Goal: Task Accomplishment & Management: Use online tool/utility

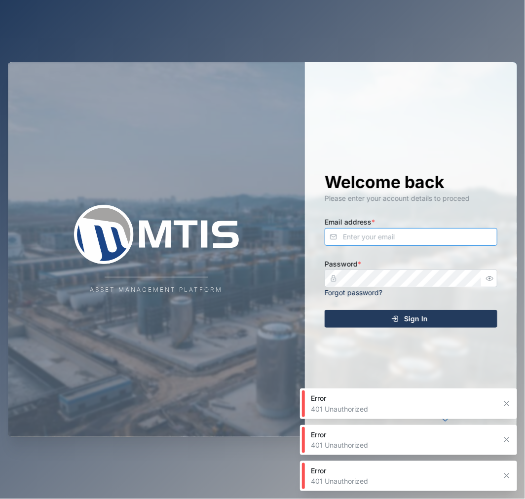
click at [421, 236] on input "Email address *" at bounding box center [411, 237] width 173 height 18
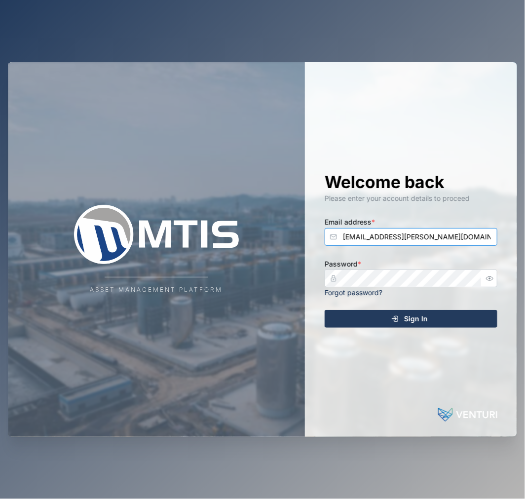
type input "[EMAIL_ADDRESS][PERSON_NAME][DOMAIN_NAME]"
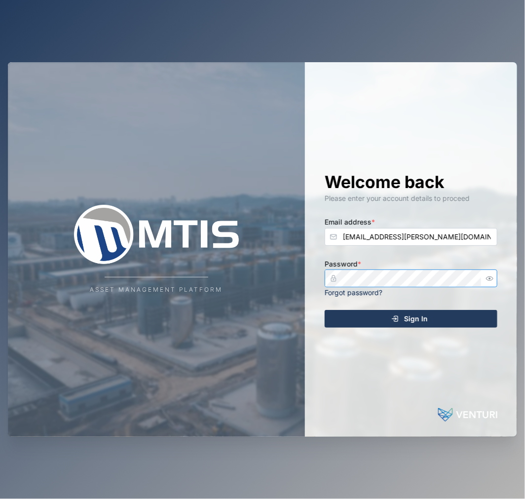
click at [325, 310] on button "Sign In" at bounding box center [411, 319] width 173 height 18
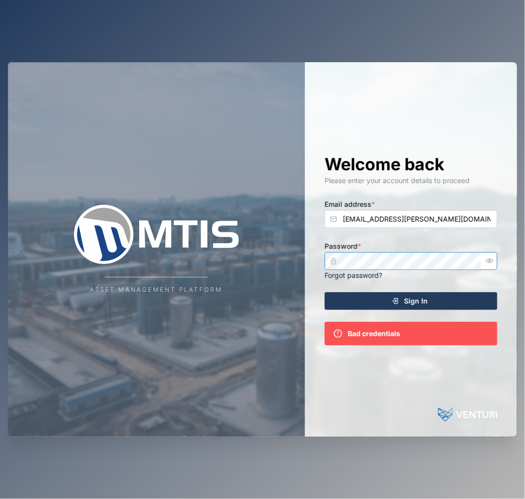
click at [490, 262] on icon "button" at bounding box center [489, 260] width 7 height 7
click at [293, 253] on div "Asset Management Platform Welcome back Please enter your account details to pro…" at bounding box center [263, 249] width 510 height 374
click at [325, 292] on button "Sign In" at bounding box center [411, 301] width 173 height 18
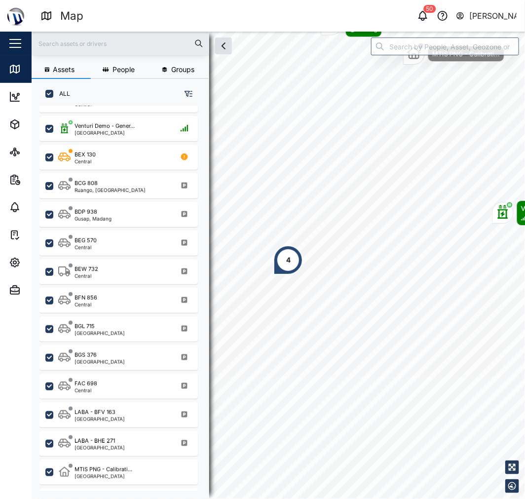
scroll to position [219, 0]
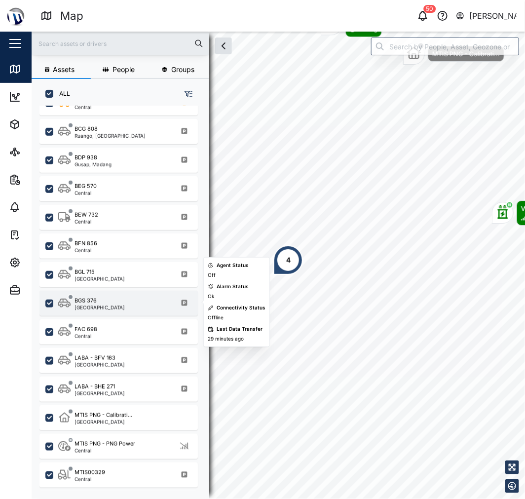
click at [129, 300] on div "BGS 376 [GEOGRAPHIC_DATA]" at bounding box center [125, 303] width 134 height 13
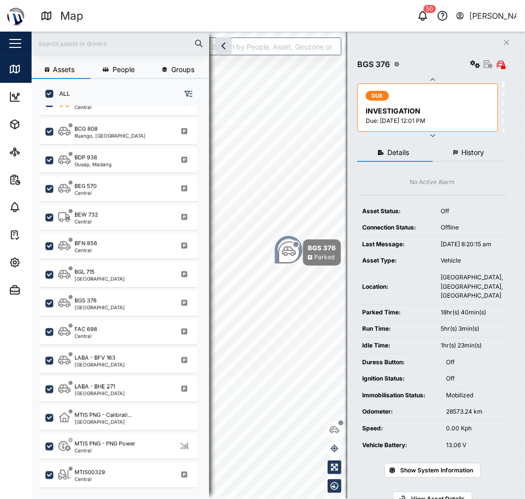
click at [481, 157] on button "History" at bounding box center [471, 153] width 76 height 18
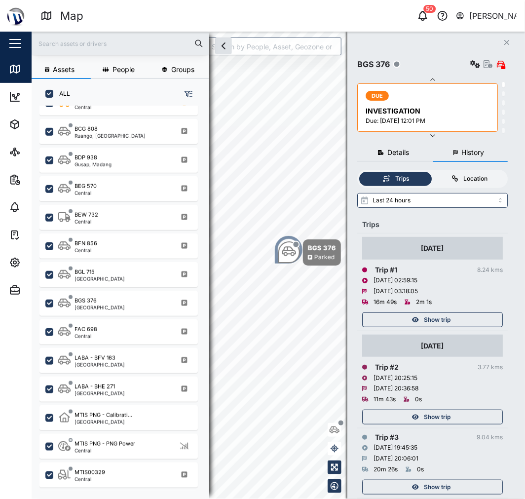
click at [467, 173] on label "Location" at bounding box center [469, 179] width 73 height 14
click at [433, 172] on input "Location" at bounding box center [433, 172] width 0 height 0
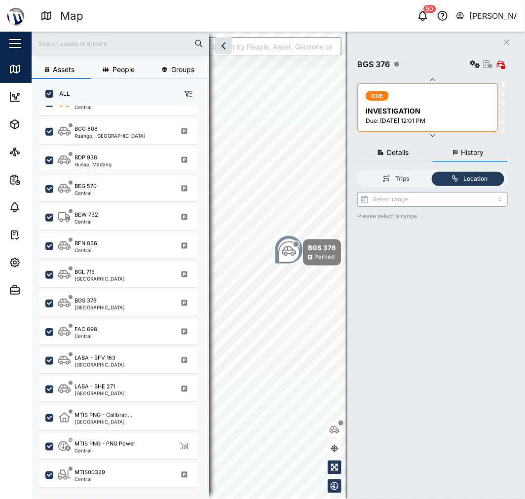
click at [452, 194] on input "search" at bounding box center [433, 199] width 151 height 15
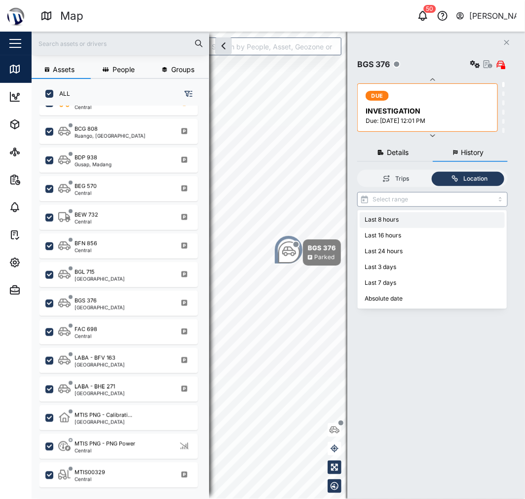
type input "Last 8 hours"
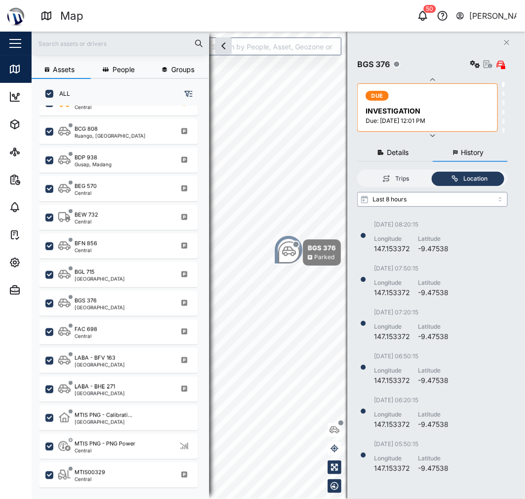
scroll to position [260, 141]
click at [398, 183] on label "Trips" at bounding box center [395, 179] width 73 height 14
click at [359, 172] on input "Trips" at bounding box center [359, 172] width 0 height 0
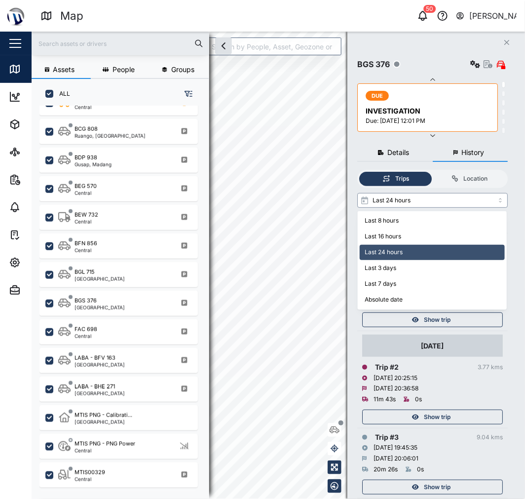
drag, startPoint x: 421, startPoint y: 198, endPoint x: 421, endPoint y: 204, distance: 6.4
click at [421, 201] on input "Last 24 hours" at bounding box center [433, 200] width 151 height 15
type input "Last 8 hours"
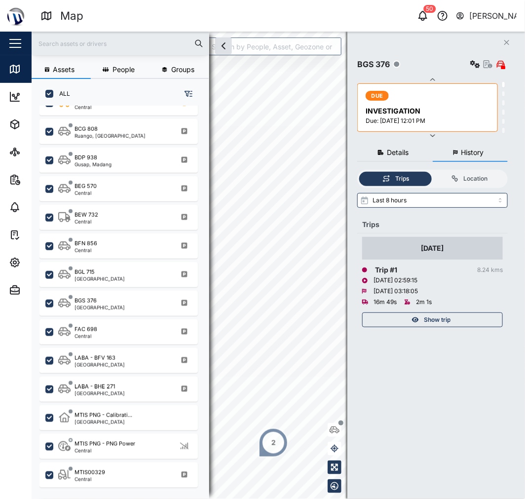
click at [474, 322] on div "Show trip" at bounding box center [431, 320] width 128 height 14
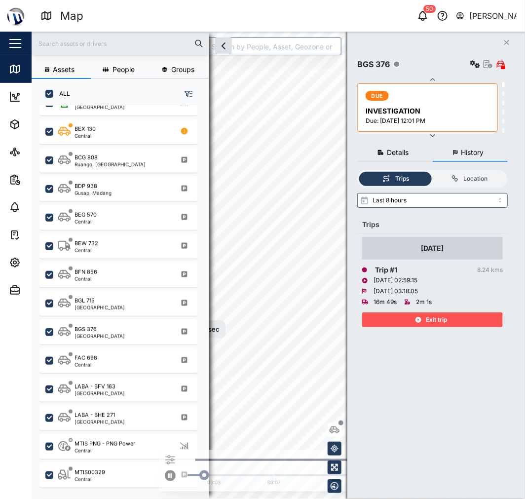
click at [436, 319] on span "Exit trip" at bounding box center [437, 320] width 21 height 14
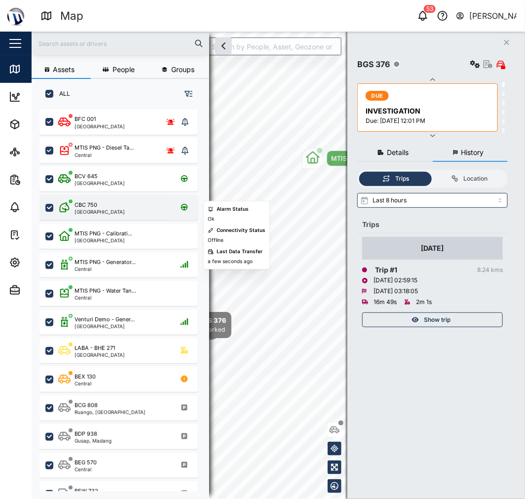
drag, startPoint x: 82, startPoint y: 223, endPoint x: 90, endPoint y: 210, distance: 15.1
click at [82, 224] on div "MTIS PNG - Calibrati... [GEOGRAPHIC_DATA]" at bounding box center [119, 236] width 159 height 25
click at [92, 205] on div "CBC 750" at bounding box center [86, 205] width 23 height 8
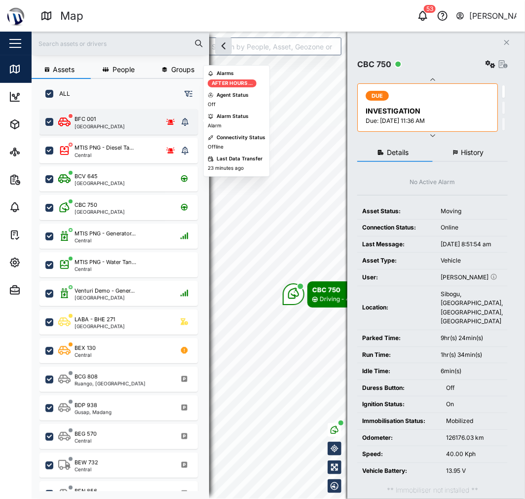
click at [115, 121] on div "BFC 001 [GEOGRAPHIC_DATA]" at bounding box center [118, 122] width 120 height 14
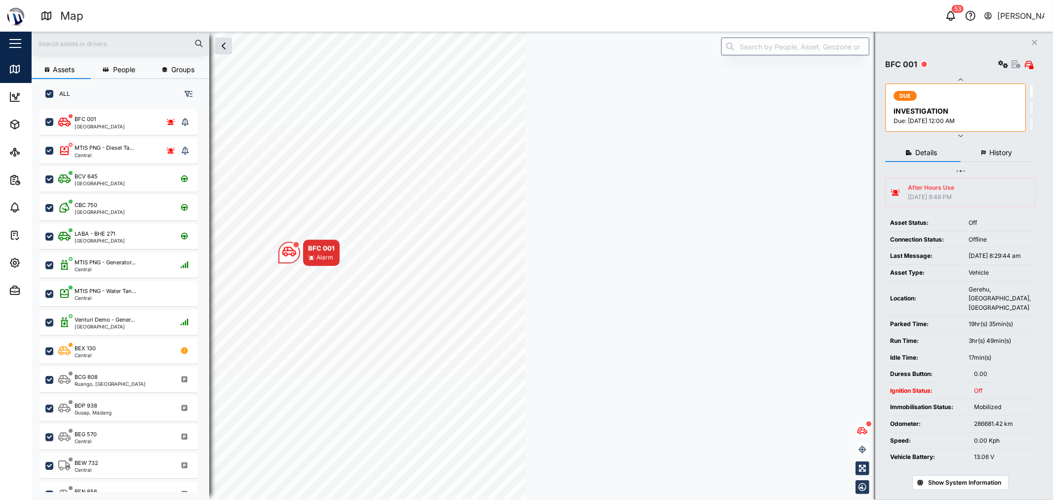
scroll to position [378, 154]
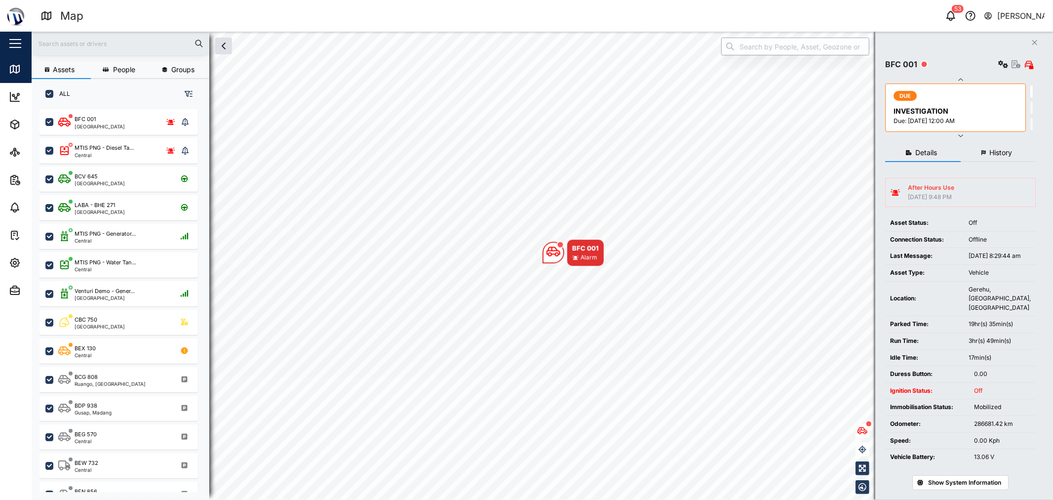
click at [525, 51] on input "search" at bounding box center [795, 47] width 148 height 18
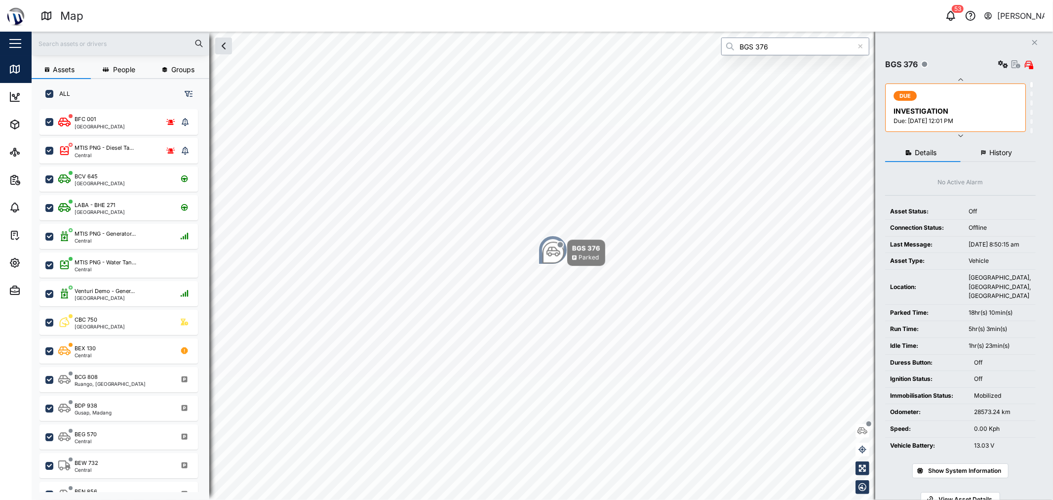
type input "BGS 376"
click at [525, 145] on button "History" at bounding box center [999, 153] width 76 height 18
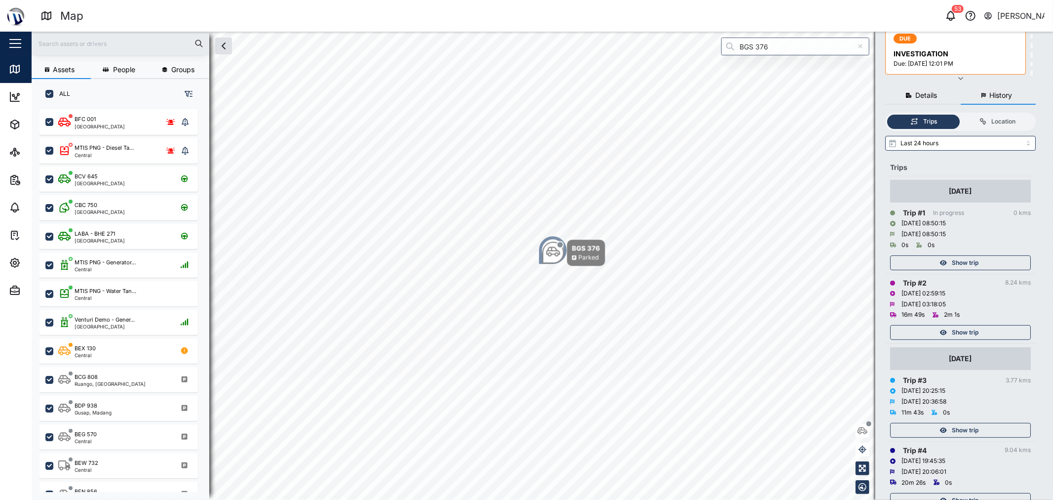
scroll to position [164, 0]
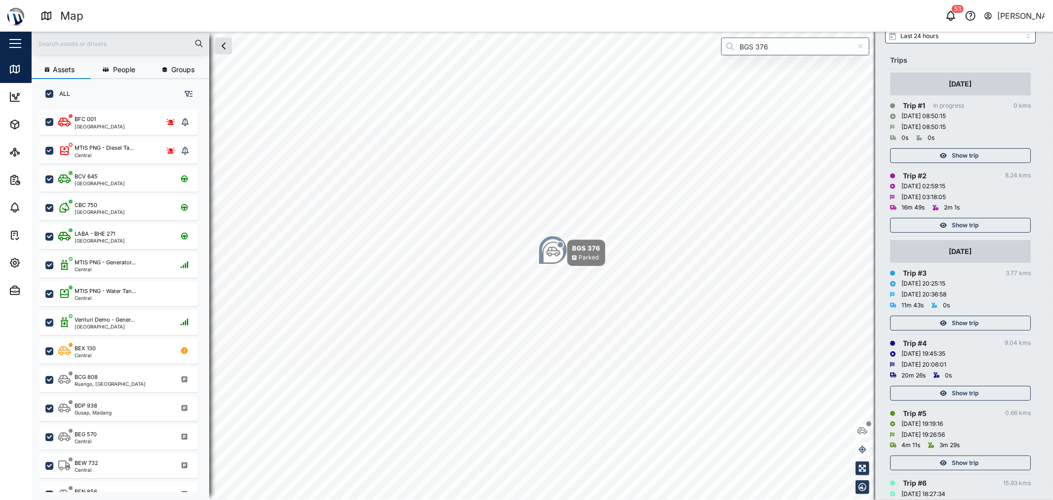
click at [525, 321] on icon "button" at bounding box center [943, 323] width 7 height 6
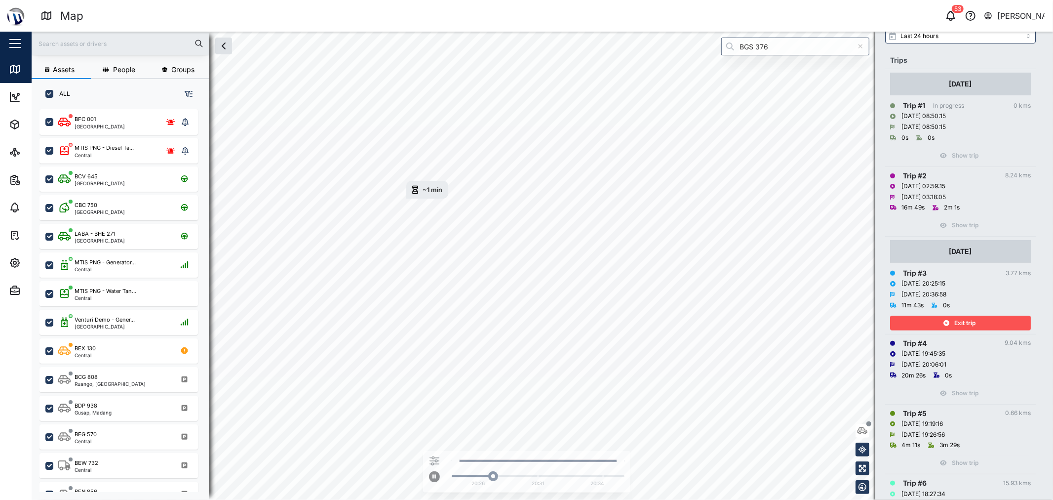
click at [525, 324] on div "Exit trip" at bounding box center [959, 323] width 128 height 14
